Goal: Find contact information: Find contact information

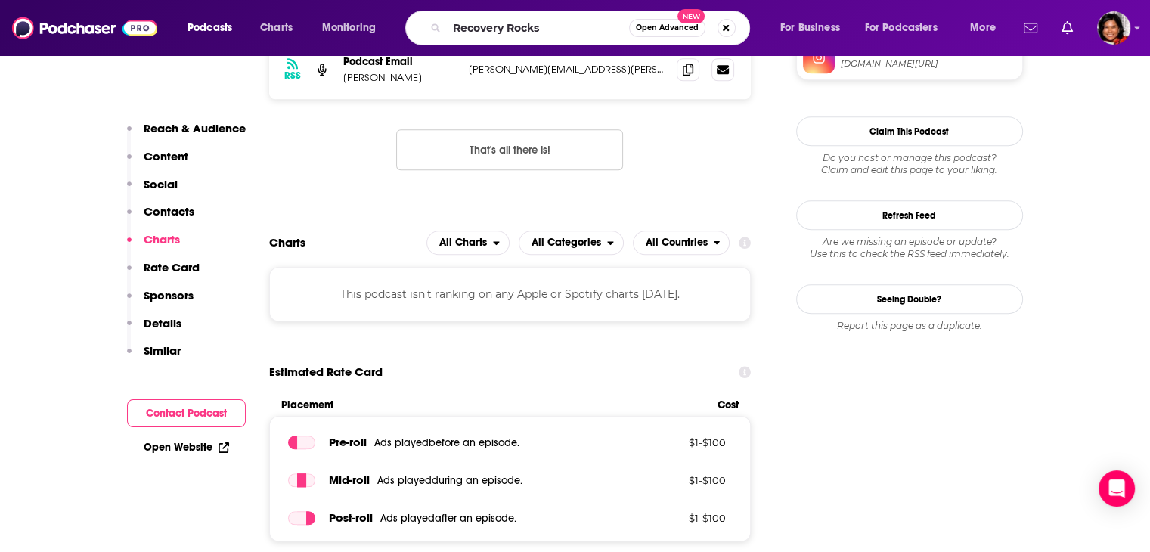
type input "Recovery Rocks"
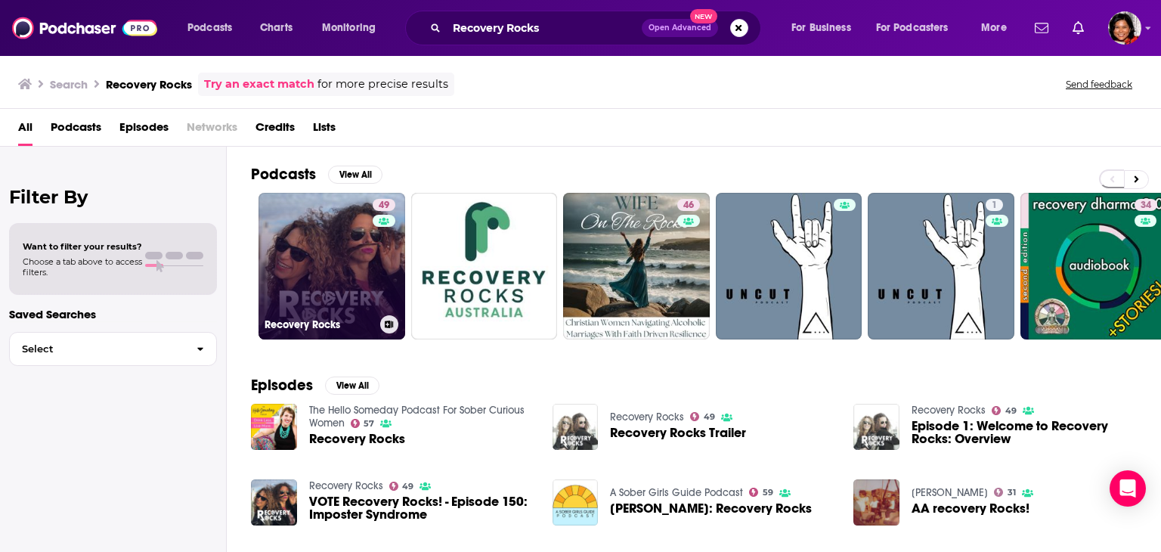
click at [330, 264] on link "49 Recovery Rocks" at bounding box center [331, 266] width 147 height 147
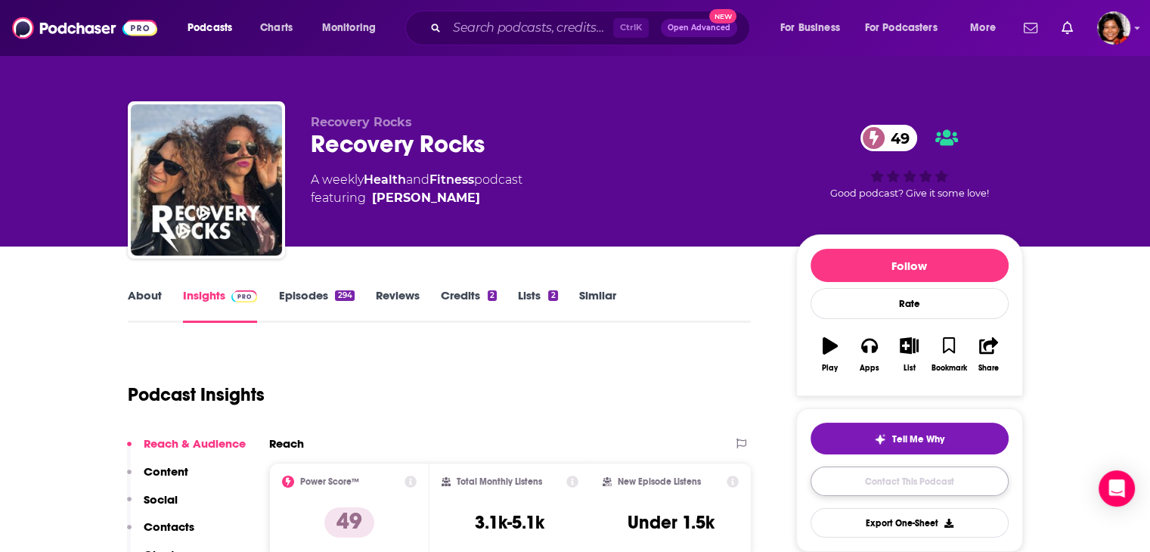
click at [870, 481] on link "Contact This Podcast" at bounding box center [909, 480] width 198 height 29
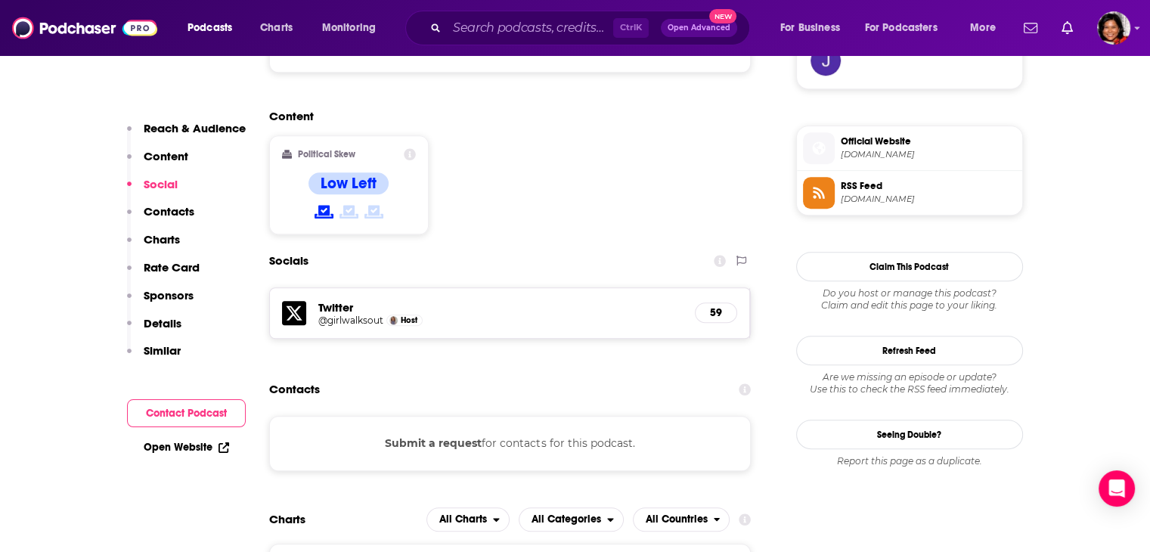
scroll to position [1078, 0]
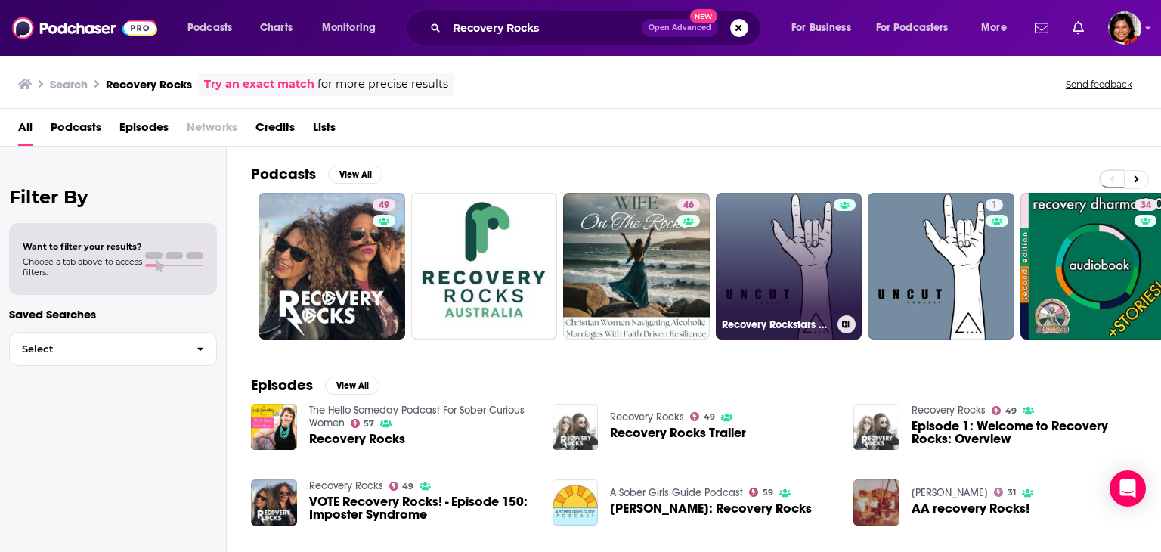
click at [792, 294] on link "Recovery Rockstars UNCUT" at bounding box center [789, 266] width 147 height 147
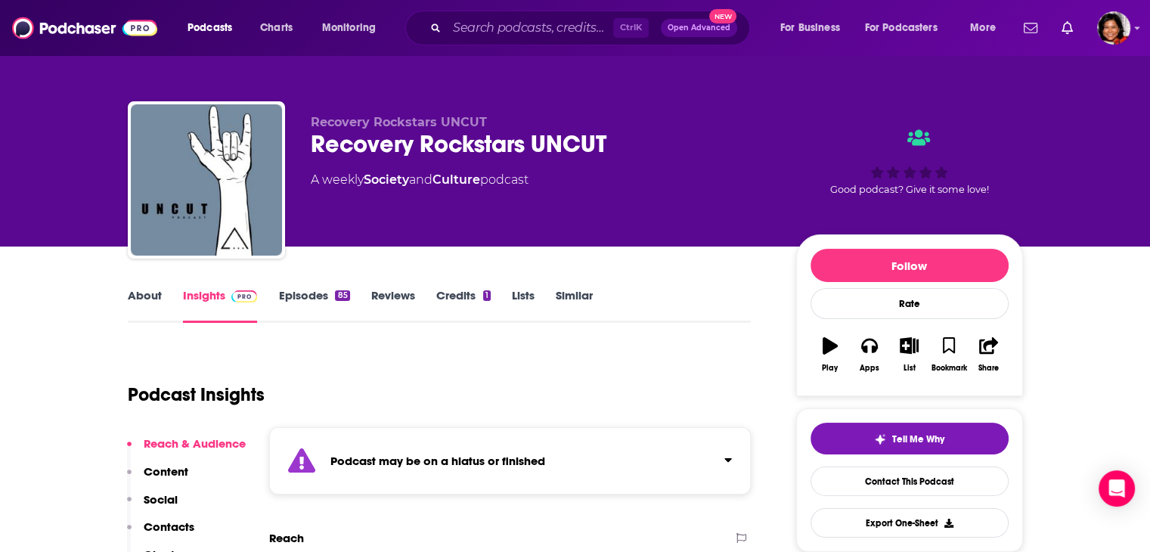
click at [146, 291] on link "About" at bounding box center [145, 305] width 34 height 35
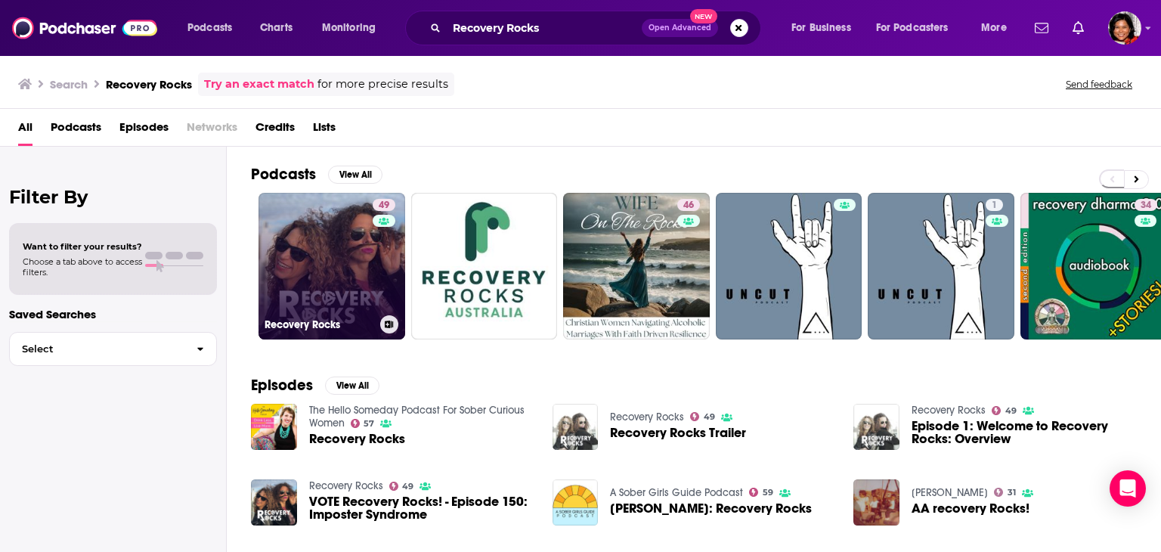
click at [308, 225] on link "49 Recovery Rocks" at bounding box center [331, 266] width 147 height 147
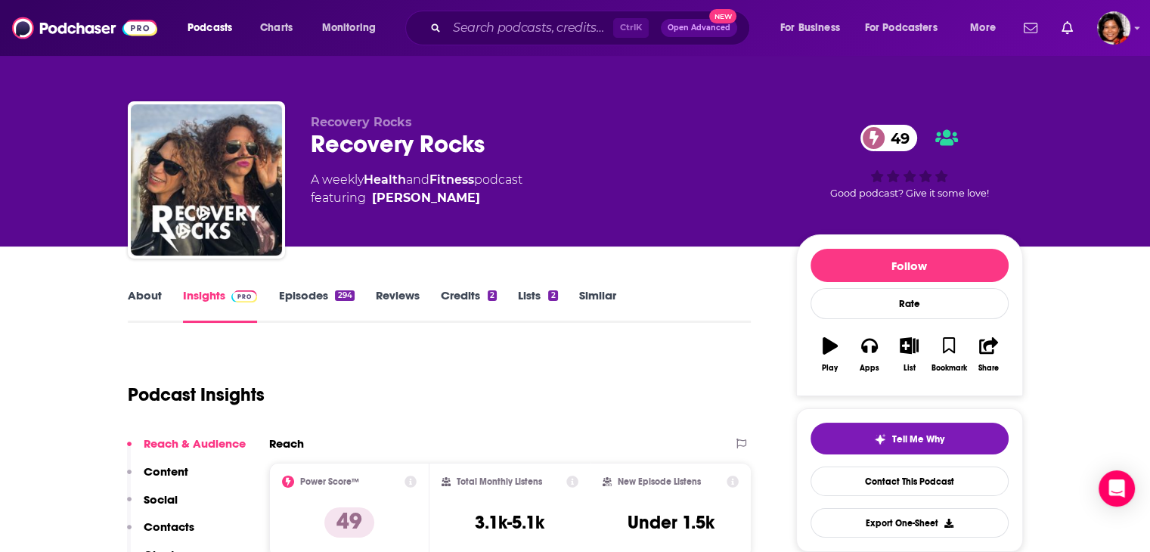
click at [133, 296] on link "About" at bounding box center [145, 305] width 34 height 35
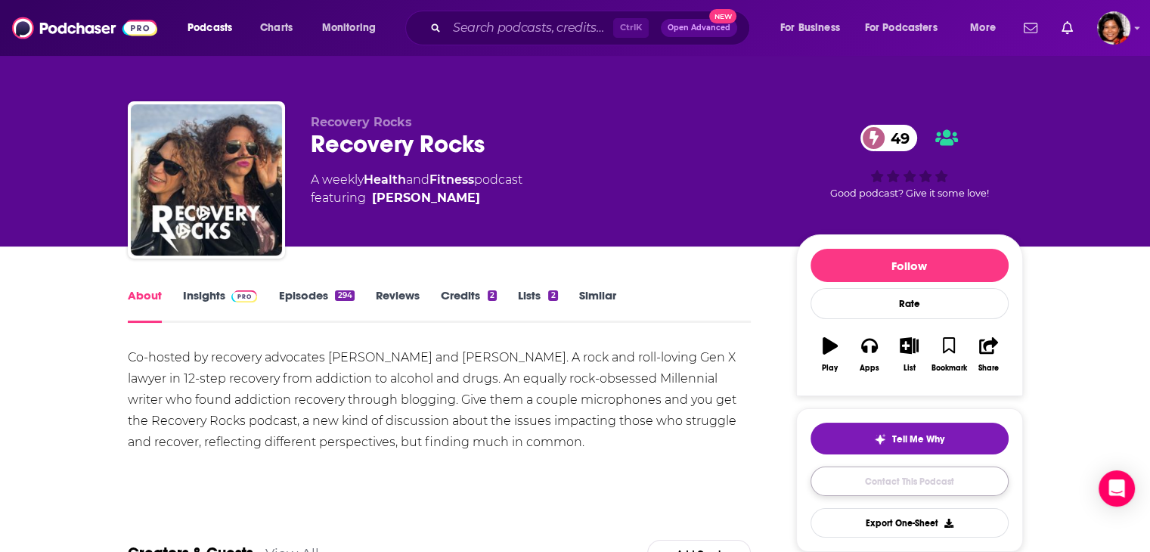
click at [901, 484] on link "Contact This Podcast" at bounding box center [909, 480] width 198 height 29
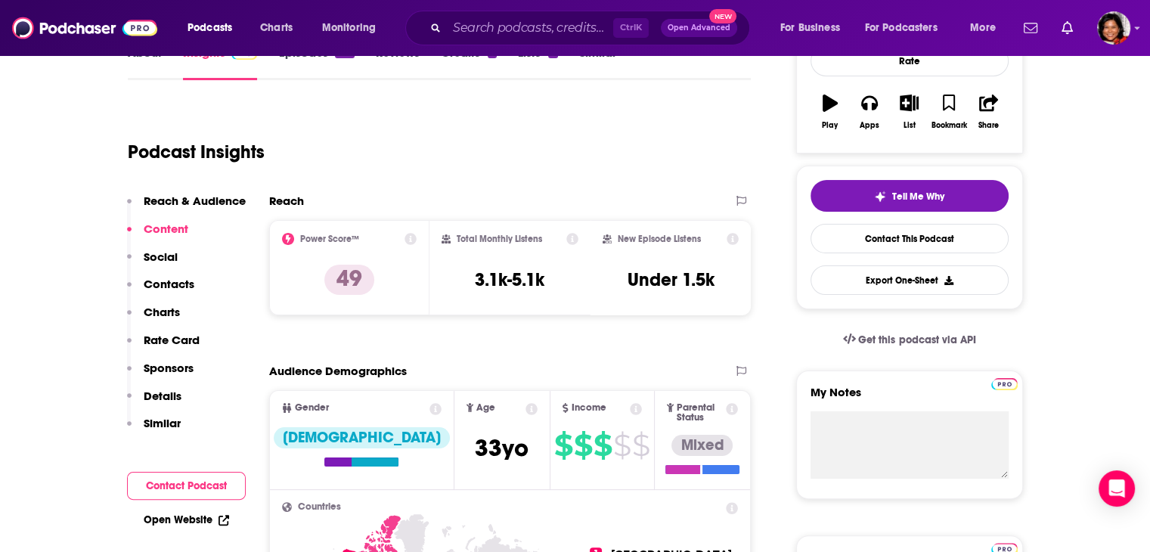
scroll to position [95, 0]
